Goal: Communication & Community: Answer question/provide support

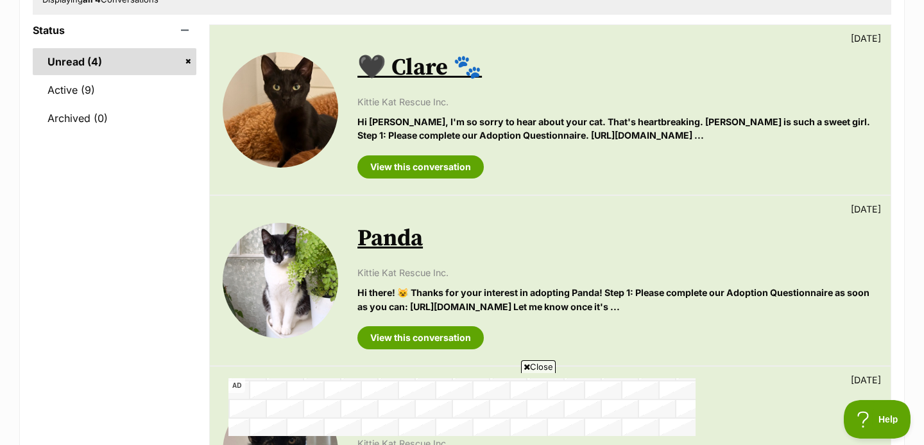
scroll to position [192, 0]
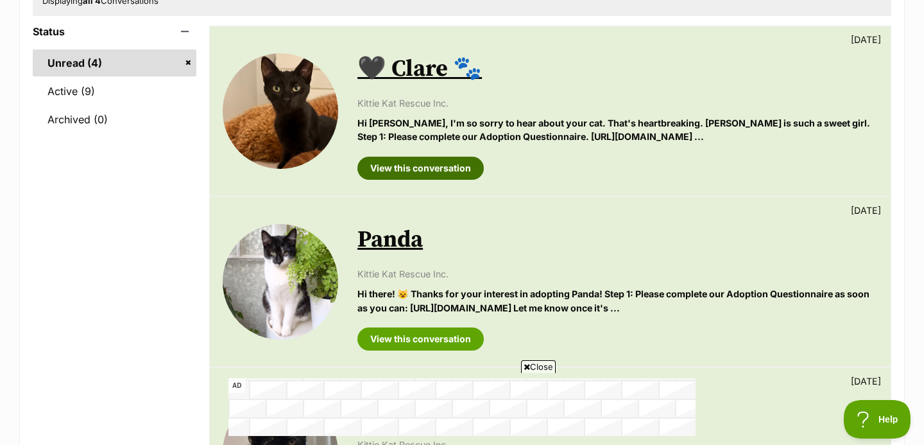
click at [443, 169] on link "View this conversation" at bounding box center [420, 168] width 126 height 23
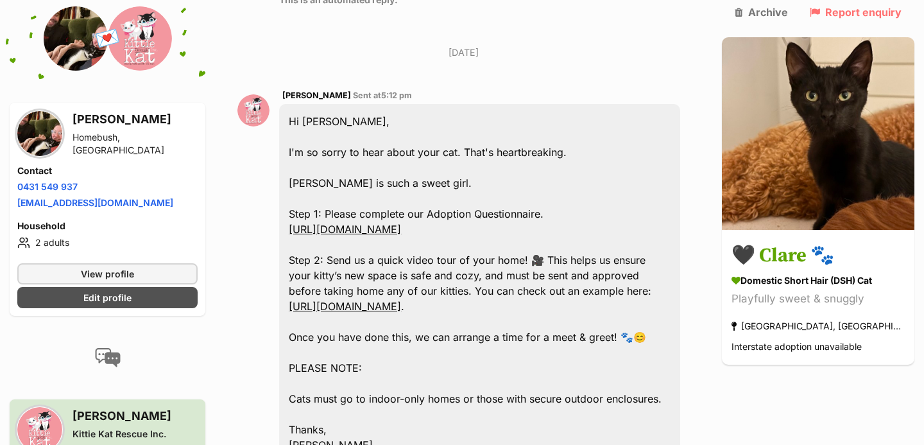
scroll to position [783, 0]
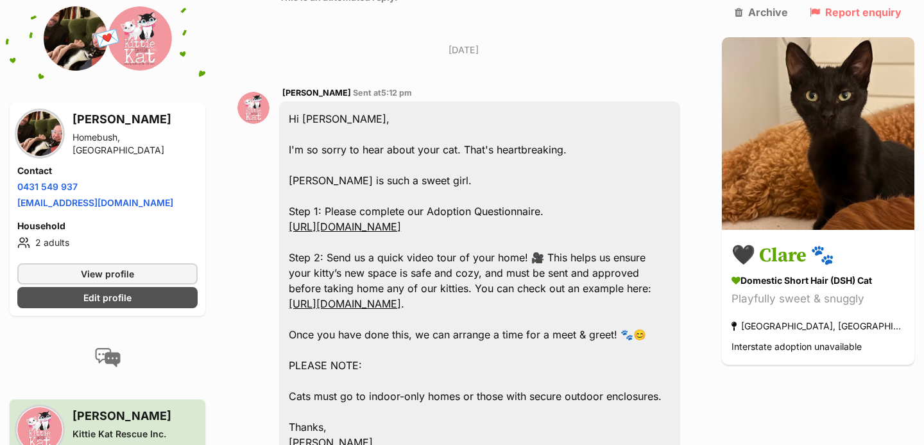
click at [401, 220] on link "[URL][DOMAIN_NAME]" at bounding box center [345, 226] width 112 height 13
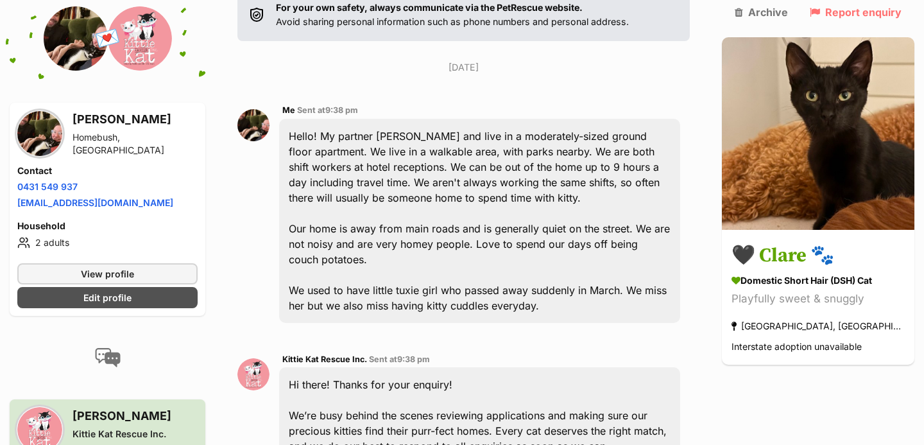
scroll to position [0, 0]
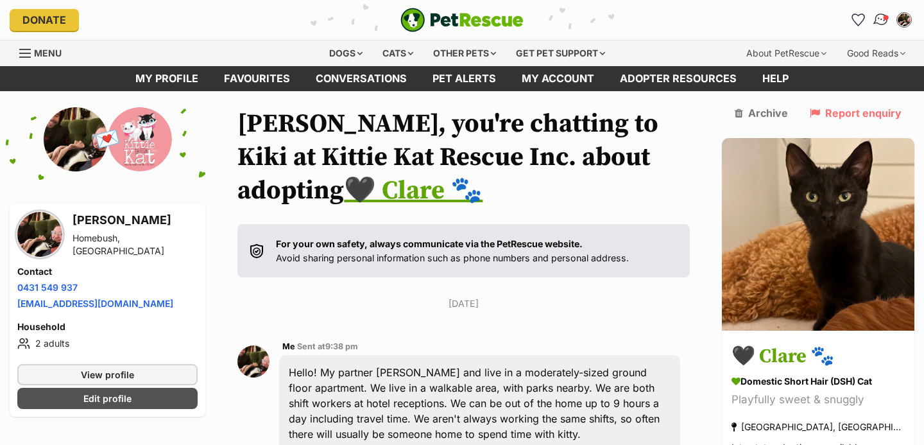
click at [877, 13] on img "Conversations" at bounding box center [880, 20] width 17 height 17
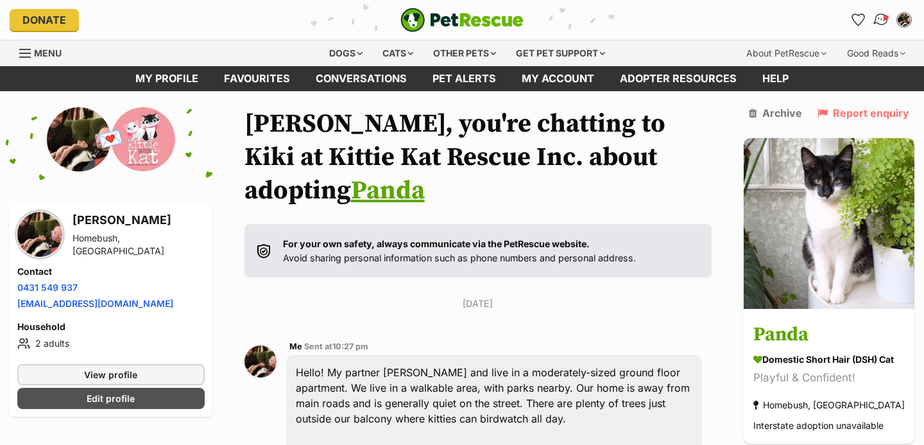
click at [882, 22] on img "Conversations" at bounding box center [880, 20] width 17 height 17
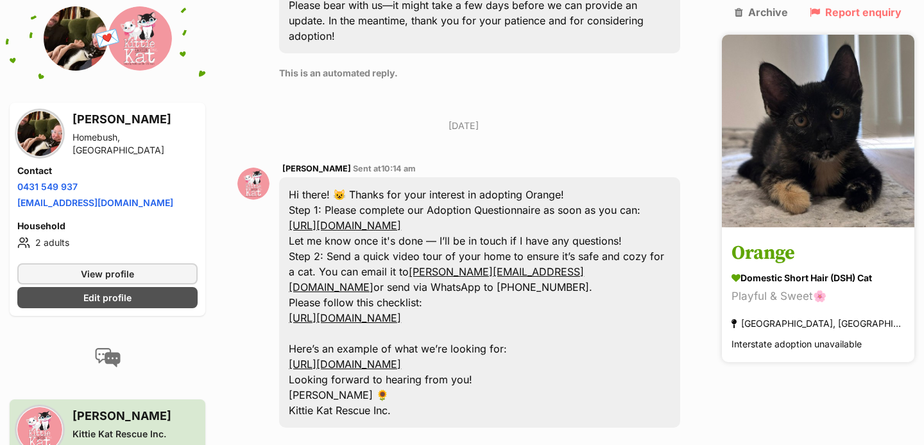
click at [797, 239] on h3 "Orange" at bounding box center [817, 253] width 173 height 29
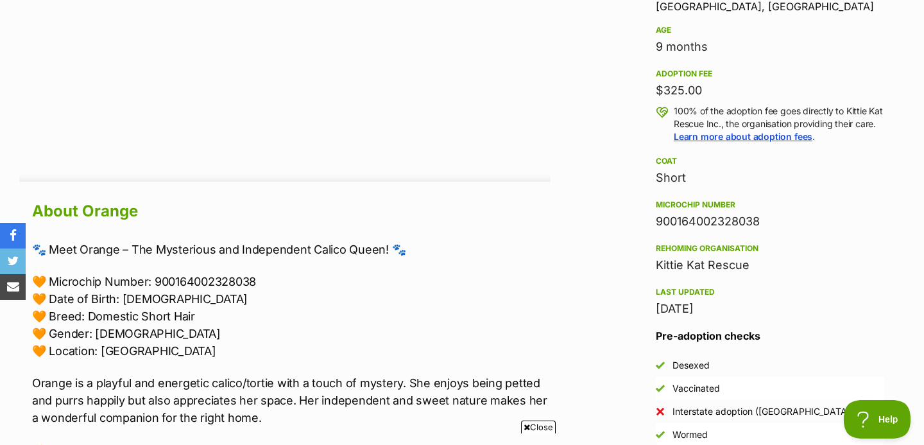
scroll to position [527, 0]
